Goal: Information Seeking & Learning: Understand process/instructions

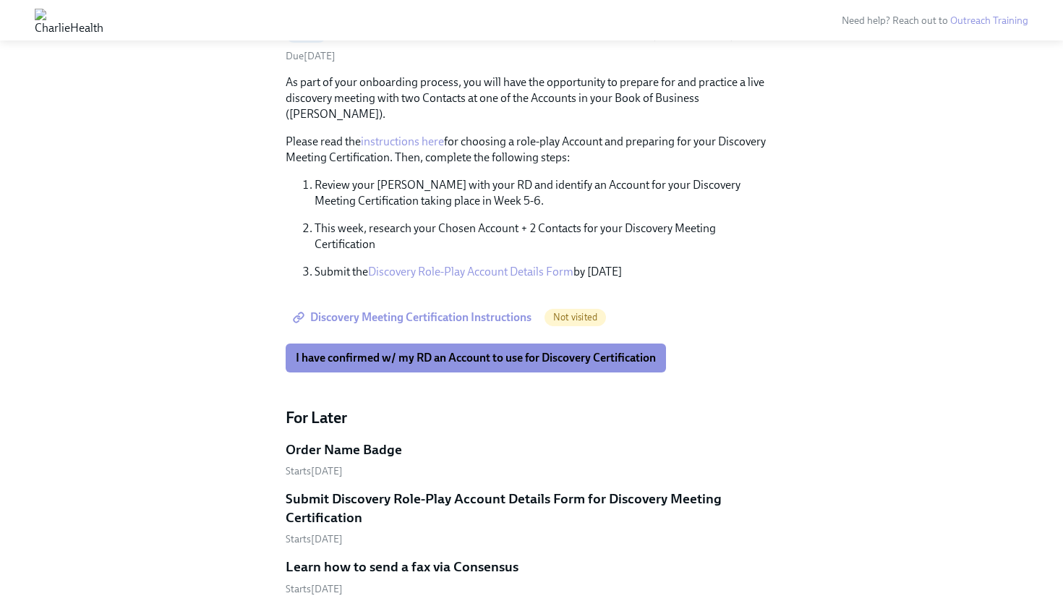
scroll to position [586, 0]
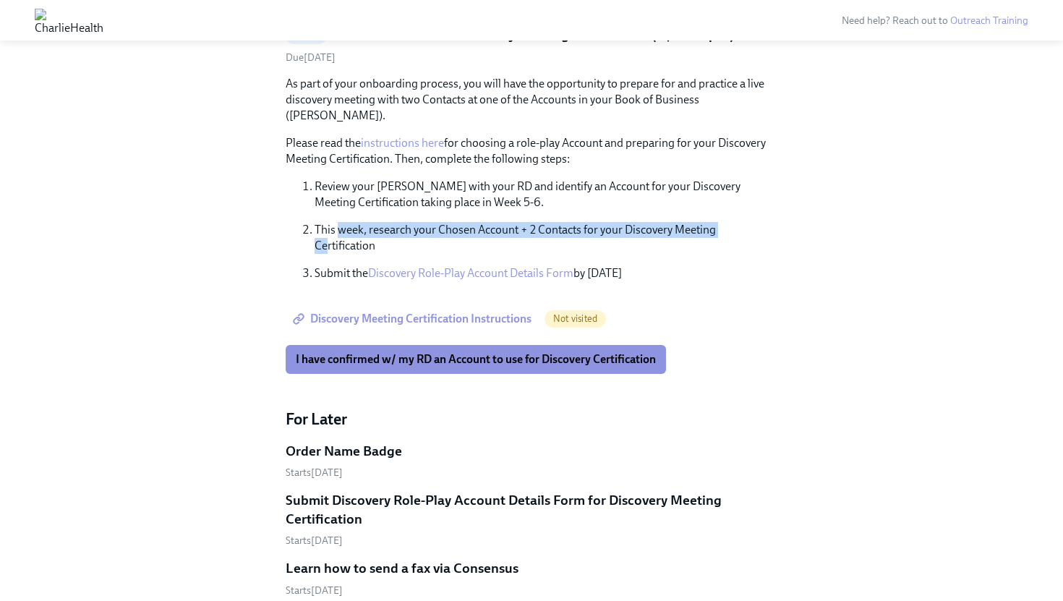
drag, startPoint x: 327, startPoint y: 225, endPoint x: 339, endPoint y: 213, distance: 16.9
click at [338, 222] on p "This week, research your Chosen Account + 2 Contacts for your Discovery Meeting…" at bounding box center [545, 238] width 463 height 32
click at [339, 222] on p "This week, research your Chosen Account + 2 Contacts for your Discovery Meeting…" at bounding box center [545, 238] width 463 height 32
drag, startPoint x: 339, startPoint y: 213, endPoint x: 531, endPoint y: 216, distance: 192.3
click at [531, 222] on p "This week, research your Chosen Account + 2 Contacts for your Discovery Meeting…" at bounding box center [545, 238] width 463 height 32
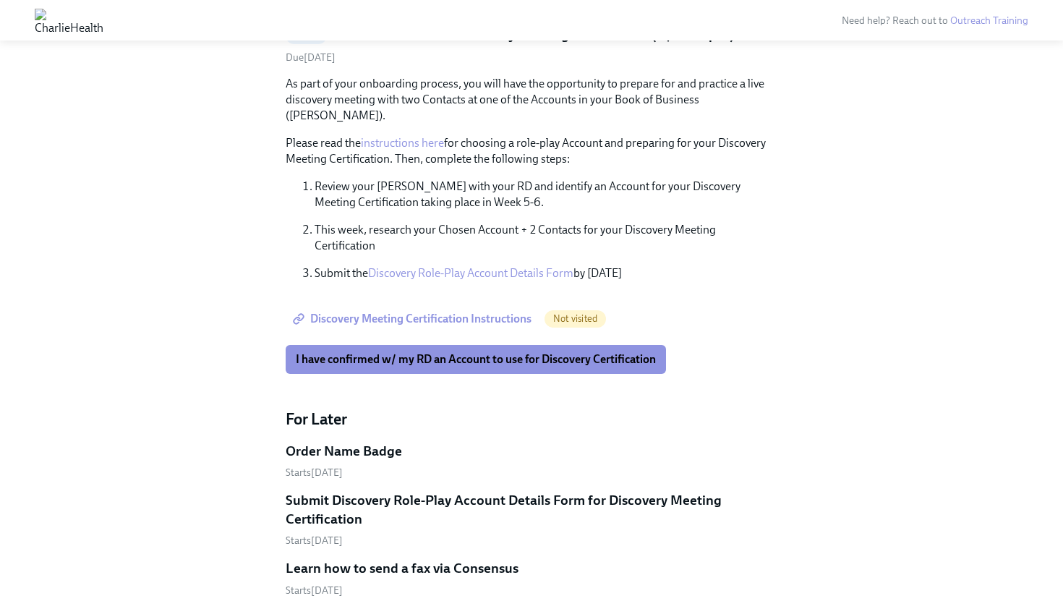
click at [531, 222] on p "This week, research your Chosen Account + 2 Contacts for your Discovery Meeting…" at bounding box center [545, 238] width 463 height 32
drag, startPoint x: 531, startPoint y: 216, endPoint x: 608, endPoint y: 210, distance: 76.8
click at [568, 222] on p "This week, research your Chosen Account + 2 Contacts for your Discovery Meeting…" at bounding box center [545, 238] width 463 height 32
drag, startPoint x: 608, startPoint y: 210, endPoint x: 404, endPoint y: 209, distance: 203.9
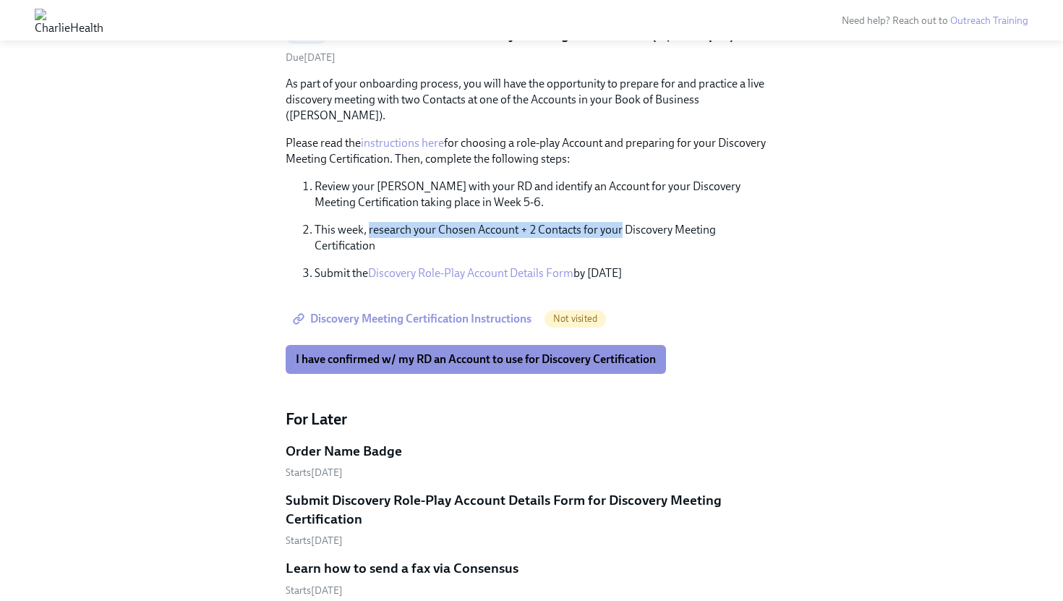
click at [403, 222] on p "This week, research your Chosen Account + 2 Contacts for your Discovery Meeting…" at bounding box center [545, 238] width 463 height 32
click at [404, 222] on p "This week, research your Chosen Account + 2 Contacts for your Discovery Meeting…" at bounding box center [545, 238] width 463 height 32
drag, startPoint x: 404, startPoint y: 209, endPoint x: 617, endPoint y: 218, distance: 212.7
click at [568, 222] on p "This week, research your Chosen Account + 2 Contacts for your Discovery Meeting…" at bounding box center [545, 238] width 463 height 32
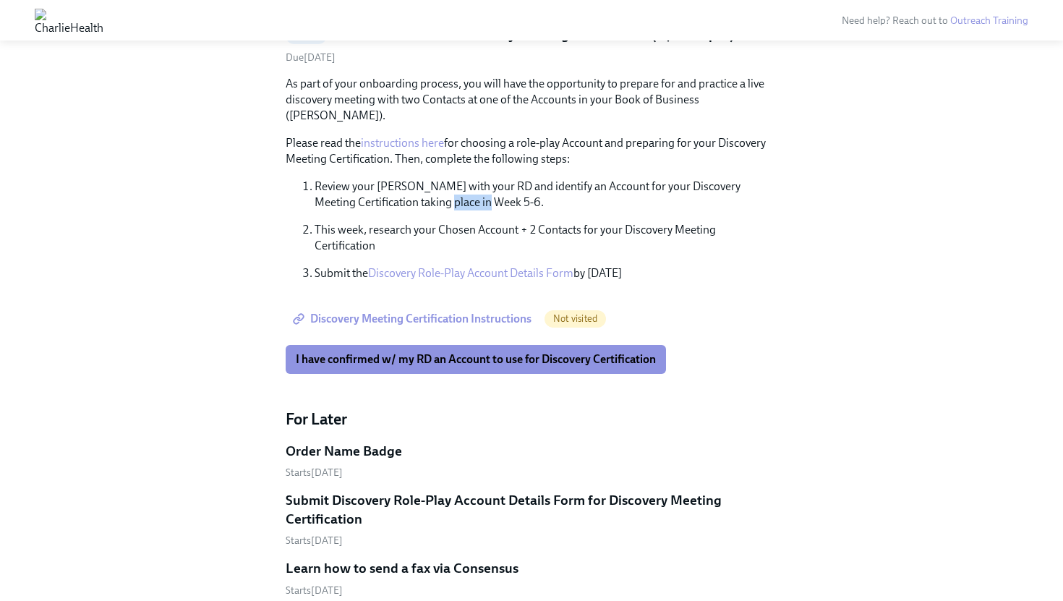
drag, startPoint x: 463, startPoint y: 183, endPoint x: 539, endPoint y: 179, distance: 76.0
click at [539, 179] on p "Review your [PERSON_NAME] with your RD and identify an Account for your Discove…" at bounding box center [545, 195] width 463 height 32
drag, startPoint x: 472, startPoint y: 169, endPoint x: 638, endPoint y: 158, distance: 166.6
click at [568, 158] on div "As part of your onboarding process, you will have the opportunity to prepare fo…" at bounding box center [532, 178] width 492 height 205
drag, startPoint x: 567, startPoint y: 184, endPoint x: 675, endPoint y: 175, distance: 108.8
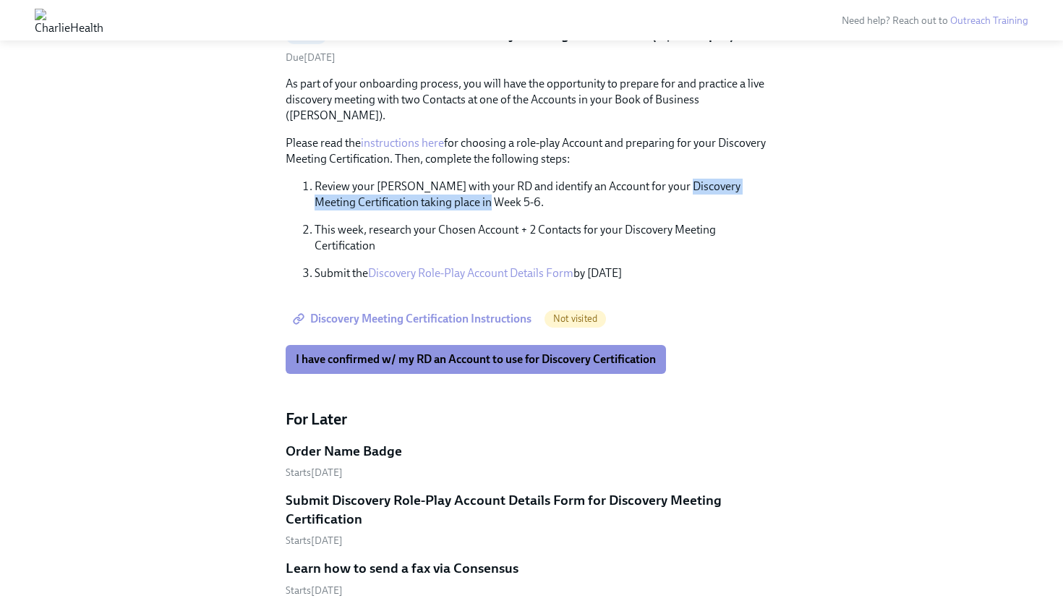
click at [568, 179] on p "Review your [PERSON_NAME] with your RD and identify an Account for your Discove…" at bounding box center [545, 195] width 463 height 32
drag, startPoint x: 675, startPoint y: 175, endPoint x: 390, endPoint y: 180, distance: 285.6
click at [388, 181] on p "Review your [PERSON_NAME] with your RD and identify an Account for your Discove…" at bounding box center [545, 195] width 463 height 32
click at [390, 180] on p "Review your [PERSON_NAME] with your RD and identify an Account for your Discove…" at bounding box center [545, 195] width 463 height 32
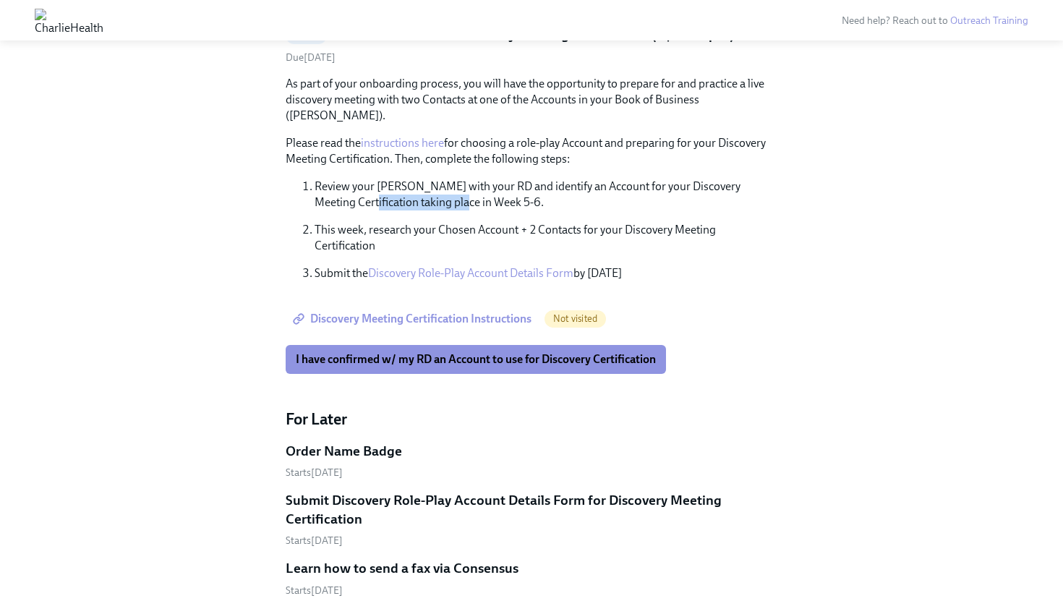
drag, startPoint x: 390, startPoint y: 180, endPoint x: 471, endPoint y: 194, distance: 82.8
click at [470, 194] on p "Review your [PERSON_NAME] with your RD and identify an Account for your Discove…" at bounding box center [545, 195] width 463 height 32
click at [471, 194] on p "Review your [PERSON_NAME] with your RD and identify an Account for your Discove…" at bounding box center [545, 195] width 463 height 32
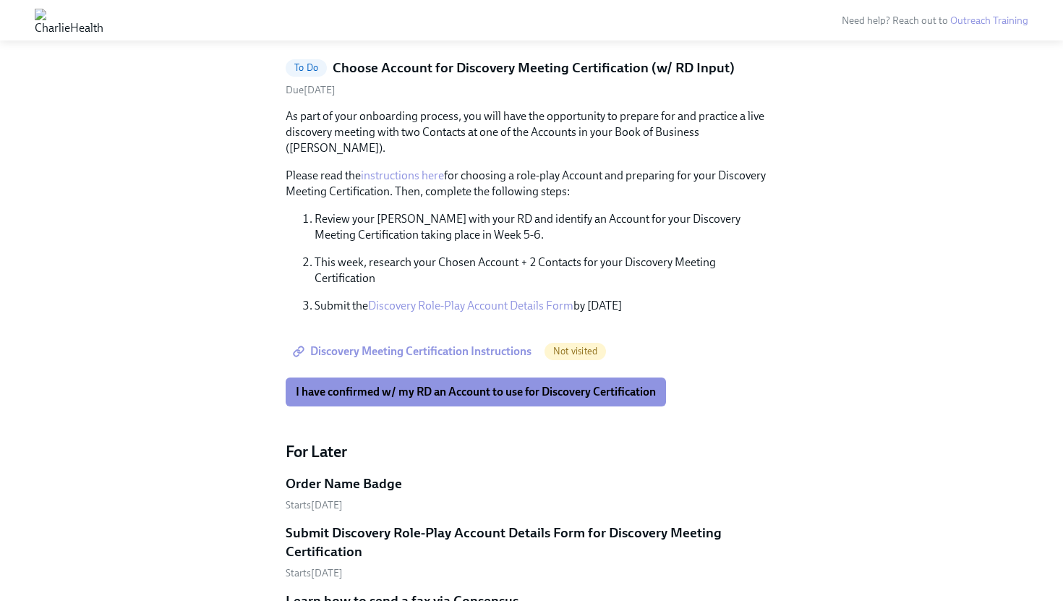
click at [414, 168] on link "instructions here" at bounding box center [402, 175] width 83 height 14
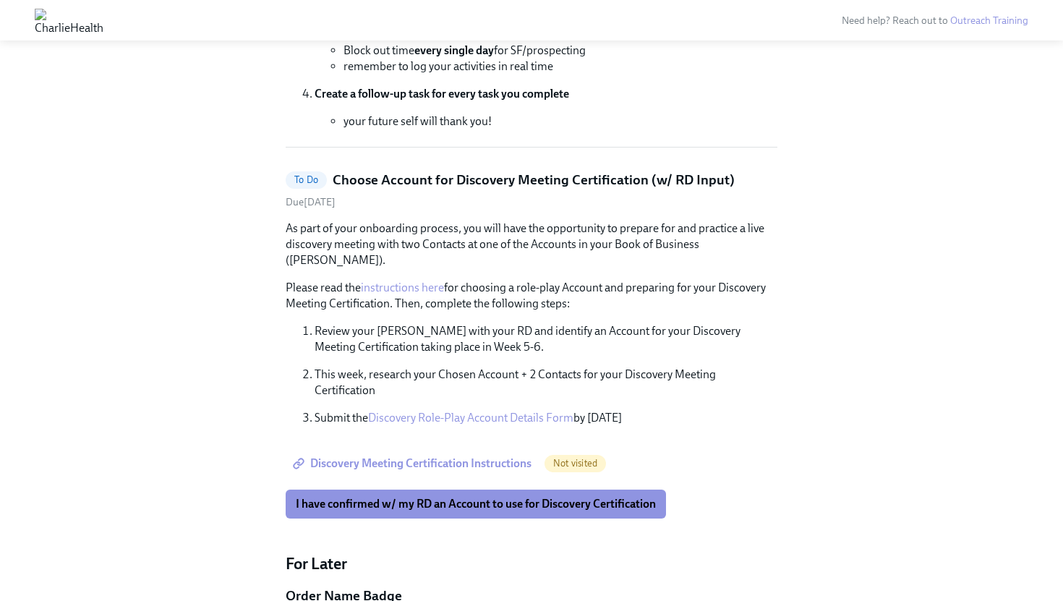
scroll to position [440, 0]
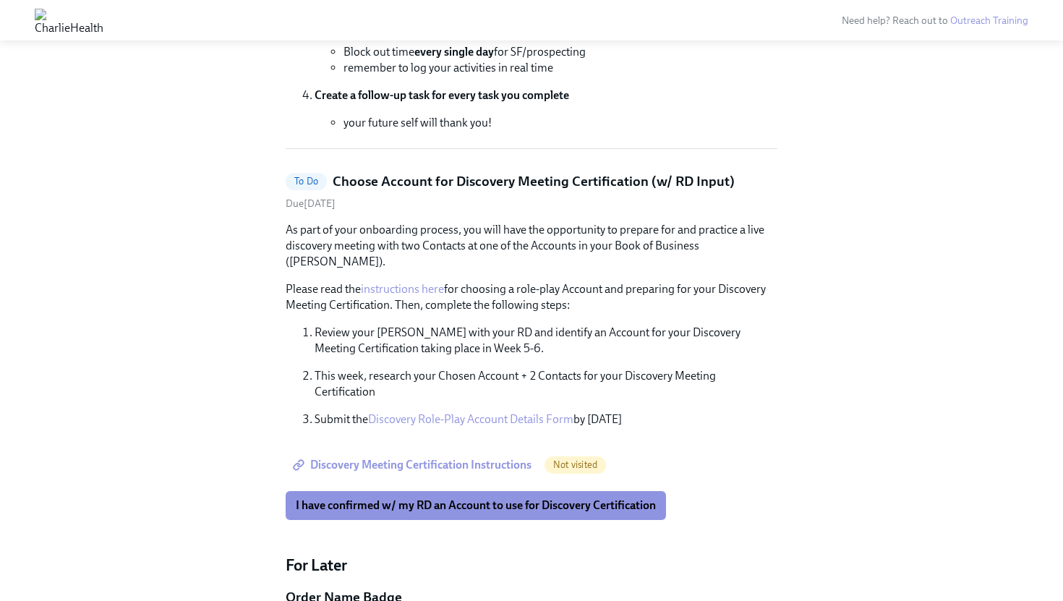
drag, startPoint x: 430, startPoint y: 212, endPoint x: 732, endPoint y: 221, distance: 301.6
click at [568, 221] on div "To Do Choose Account for Discovery Meeting Certification (w/ RD Input) Due [DAT…" at bounding box center [532, 346] width 492 height 348
drag, startPoint x: 723, startPoint y: 223, endPoint x: 548, endPoint y: 223, distance: 175.0
click at [548, 223] on p "As part of your onboarding process, you will have the opportunity to prepare fo…" at bounding box center [532, 246] width 492 height 48
